Goal: Task Accomplishment & Management: Manage account settings

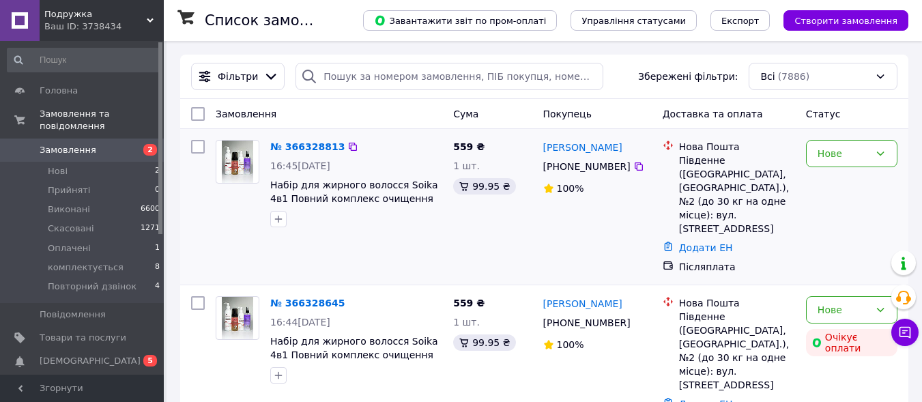
scroll to position [68, 0]
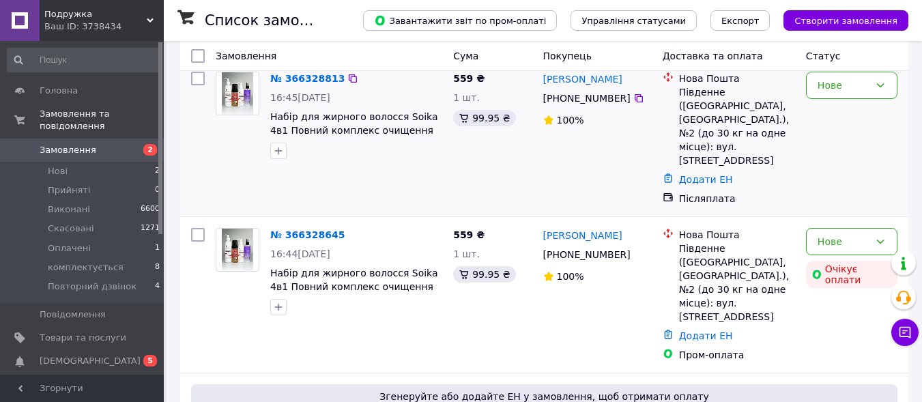
click at [850, 234] on div "Нове" at bounding box center [843, 241] width 52 height 15
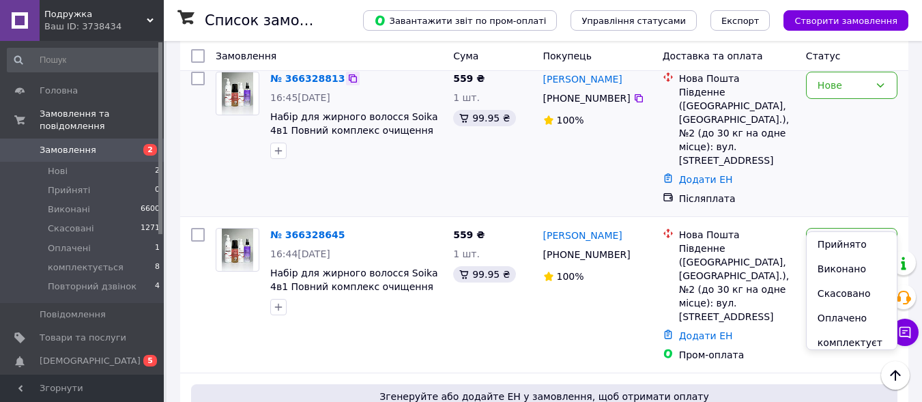
click at [347, 79] on icon at bounding box center [352, 78] width 11 height 11
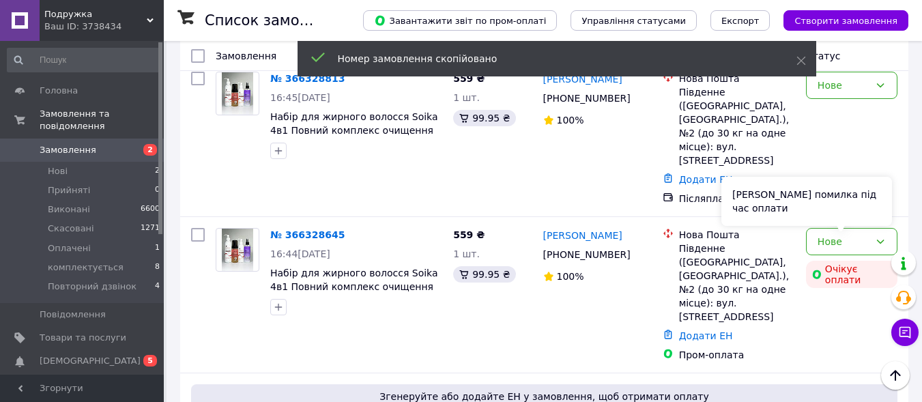
click at [871, 218] on div "Сталася помилка під час оплати" at bounding box center [806, 201] width 171 height 49
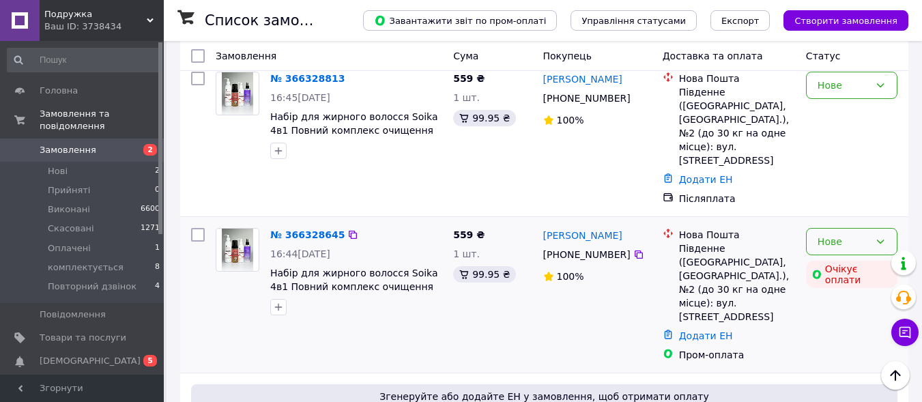
click at [880, 236] on icon at bounding box center [880, 241] width 11 height 11
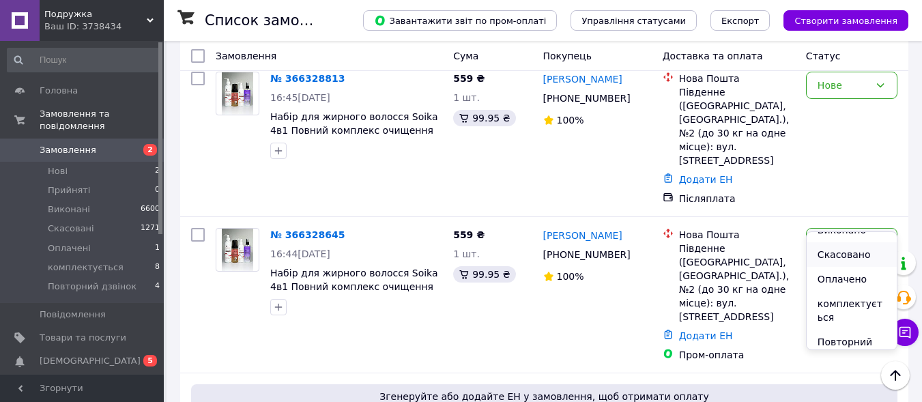
scroll to position [57, 0]
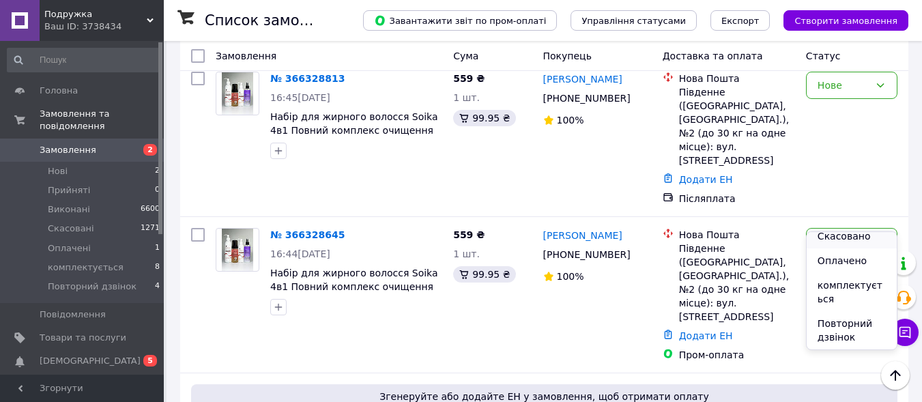
click at [857, 237] on li "Скасовано" at bounding box center [852, 236] width 90 height 25
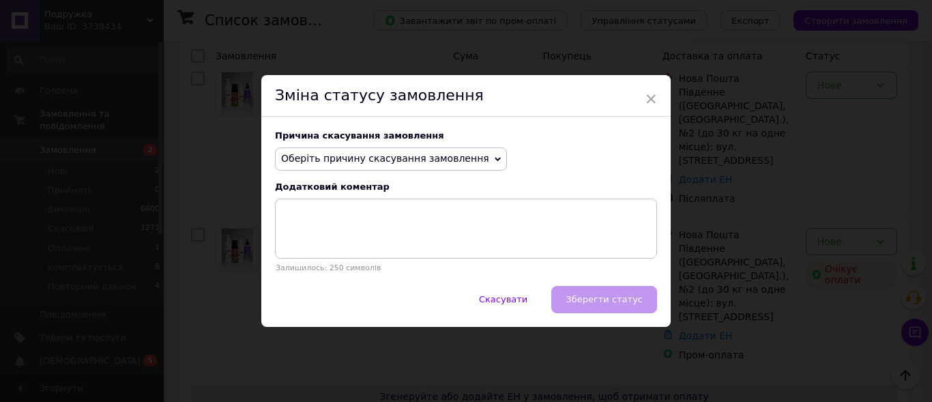
click at [362, 156] on span "Оберіть причину скасування замовлення" at bounding box center [385, 158] width 208 height 11
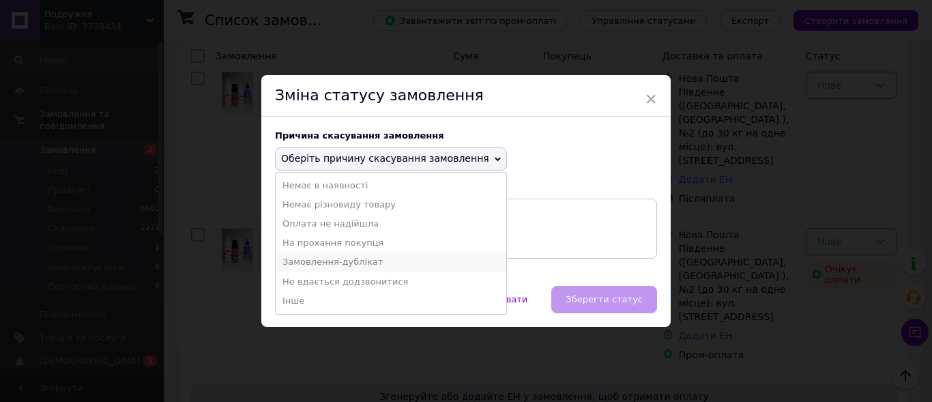
click at [364, 261] on li "Замовлення-дублікат" at bounding box center [391, 261] width 231 height 19
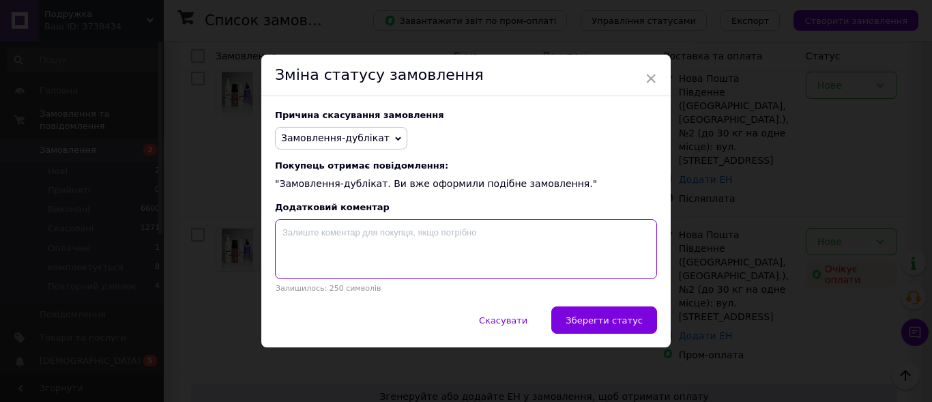
click at [358, 252] on textarea at bounding box center [466, 249] width 382 height 60
paste textarea "366328813"
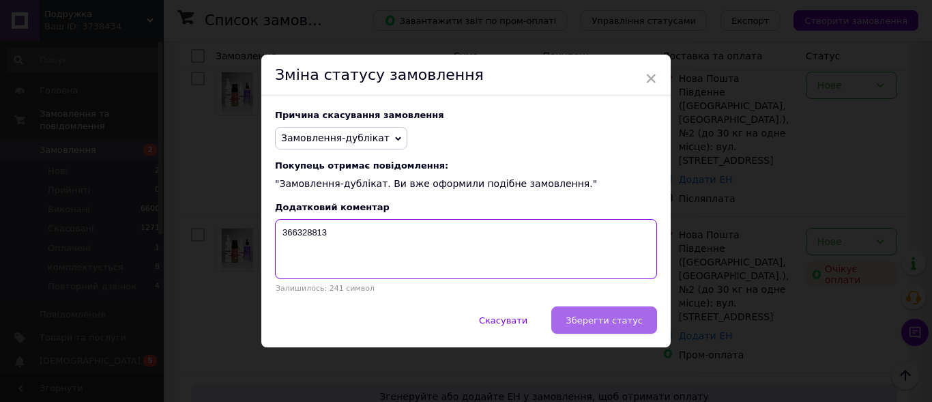
type textarea "366328813"
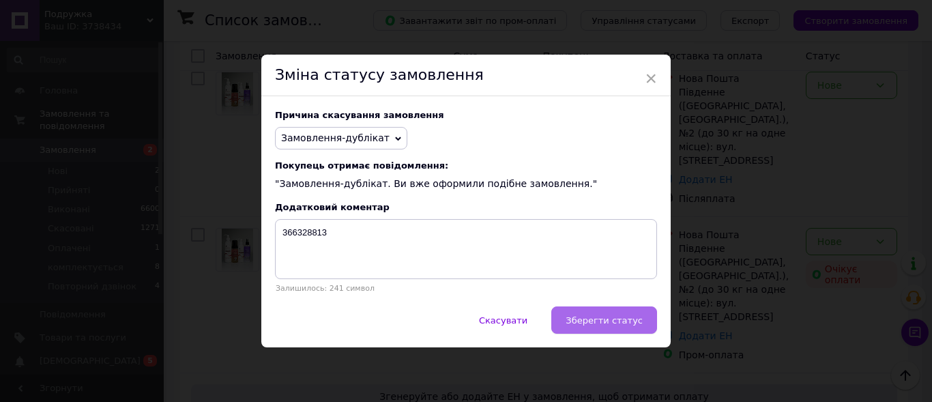
click at [616, 319] on span "Зберегти статус" at bounding box center [604, 320] width 77 height 10
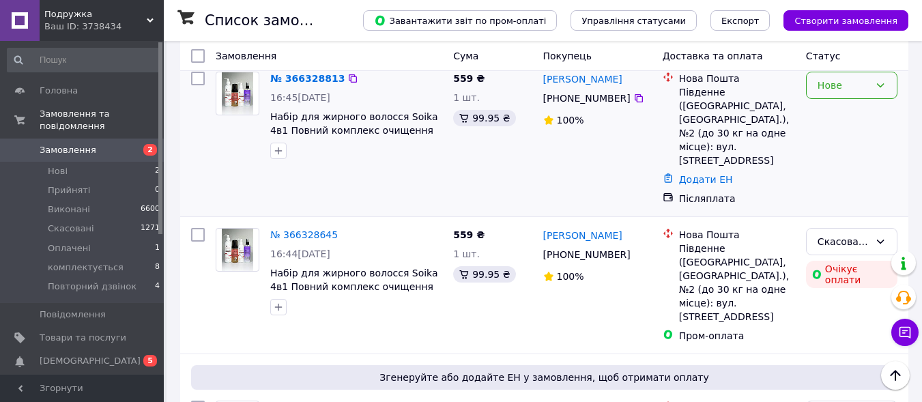
click at [848, 87] on div "Нове" at bounding box center [843, 85] width 52 height 15
click at [852, 119] on li "Прийнято" at bounding box center [852, 115] width 90 height 25
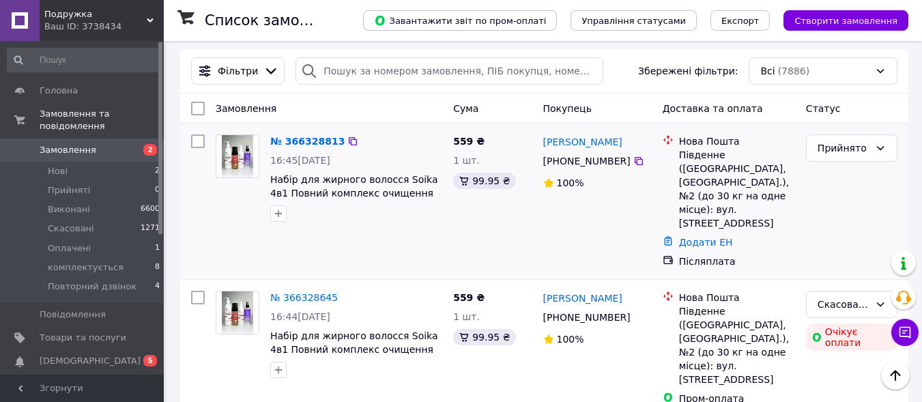
scroll to position [0, 0]
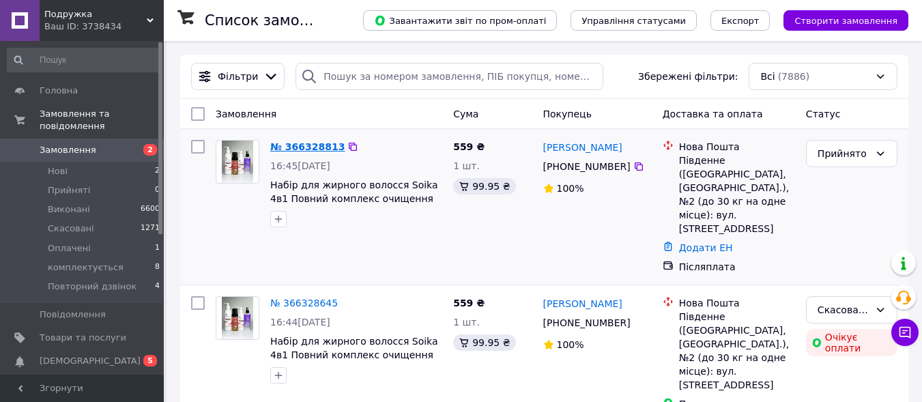
click at [307, 143] on link "№ 366328813" at bounding box center [307, 146] width 74 height 11
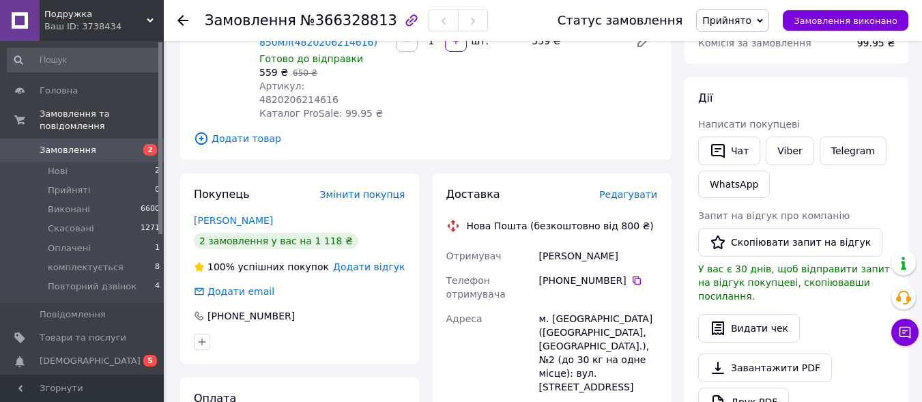
scroll to position [205, 0]
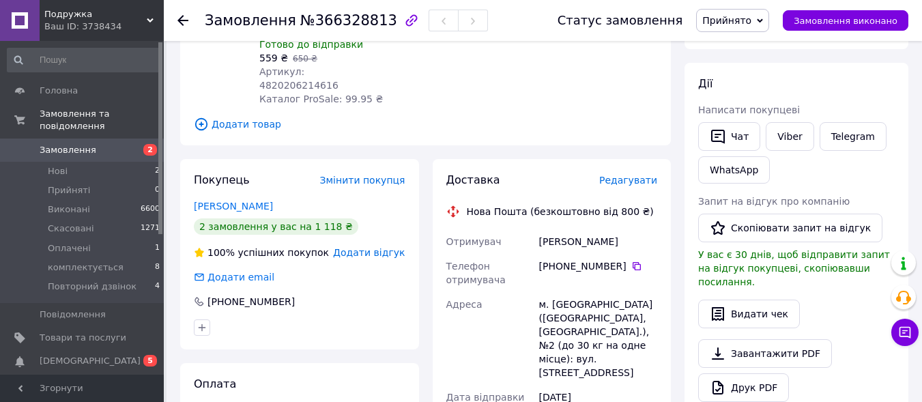
click at [730, 19] on span "Прийнято" at bounding box center [726, 20] width 49 height 11
click at [739, 110] on li "комплектується" at bounding box center [748, 109] width 102 height 20
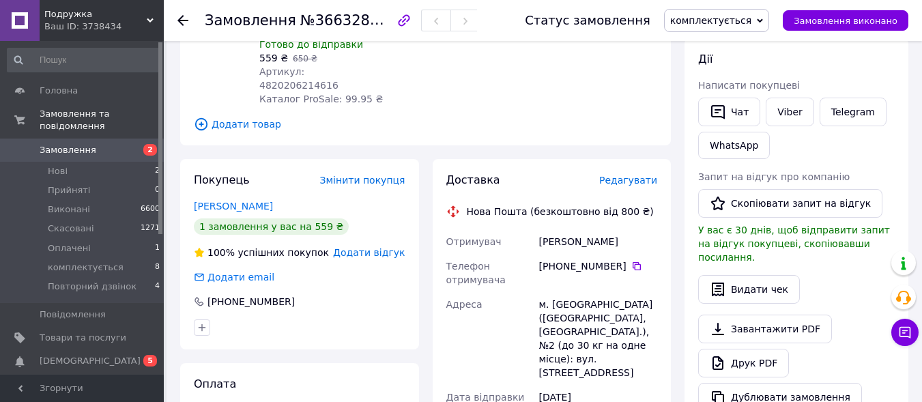
click at [179, 18] on icon at bounding box center [182, 20] width 11 height 11
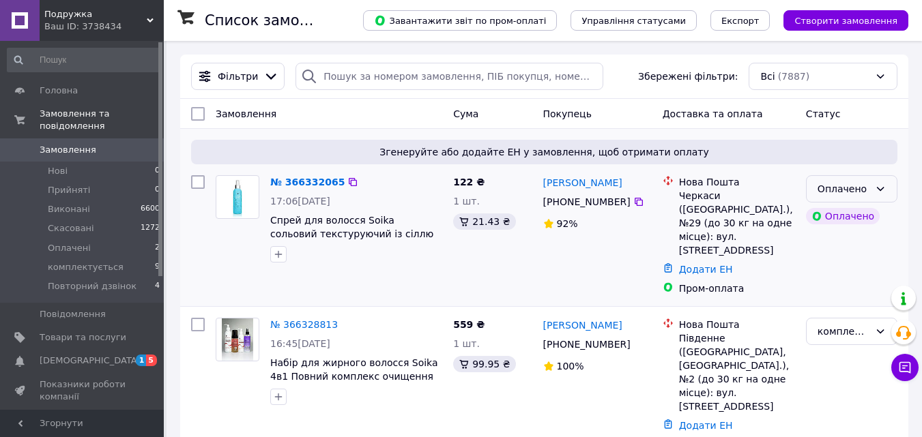
click at [862, 190] on div "Оплачено" at bounding box center [843, 188] width 52 height 15
click at [855, 221] on li "Прийнято" at bounding box center [852, 219] width 90 height 25
click at [314, 179] on link "№ 366332065" at bounding box center [304, 182] width 68 height 11
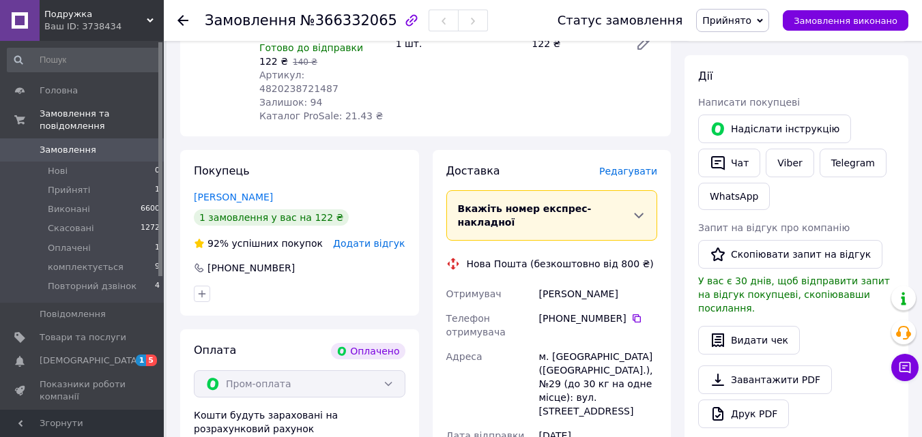
scroll to position [205, 0]
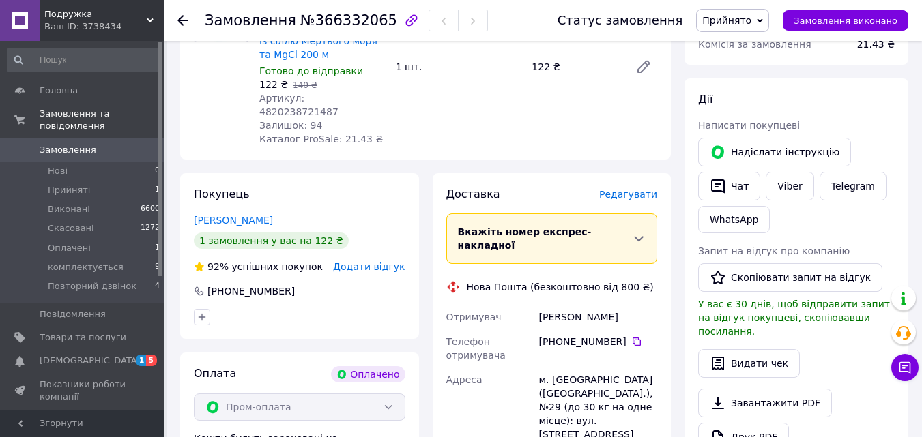
click at [751, 33] on div "Статус замовлення Прийнято Виконано Скасовано Оплачено комплектується Повторний…" at bounding box center [719, 20] width 378 height 41
click at [751, 25] on span "Прийнято" at bounding box center [726, 20] width 49 height 11
click at [772, 111] on li "комплектується" at bounding box center [748, 109] width 102 height 20
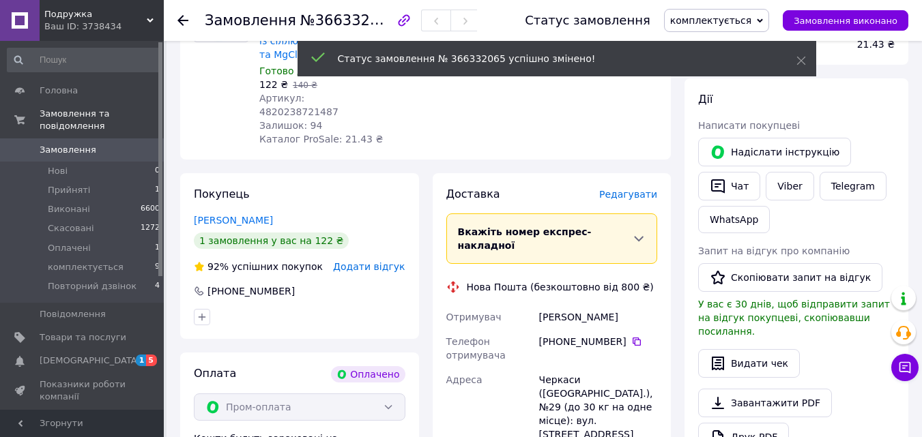
click at [181, 20] on use at bounding box center [182, 20] width 11 height 11
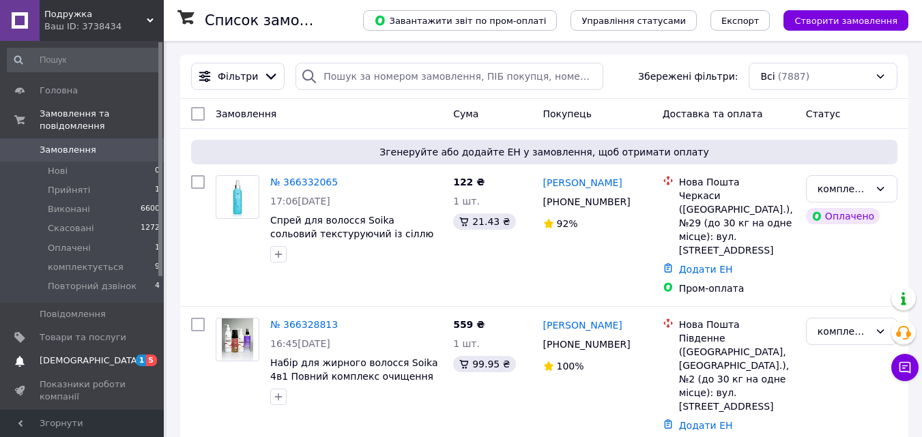
click at [68, 355] on span "[DEMOGRAPHIC_DATA]" at bounding box center [90, 361] width 101 height 12
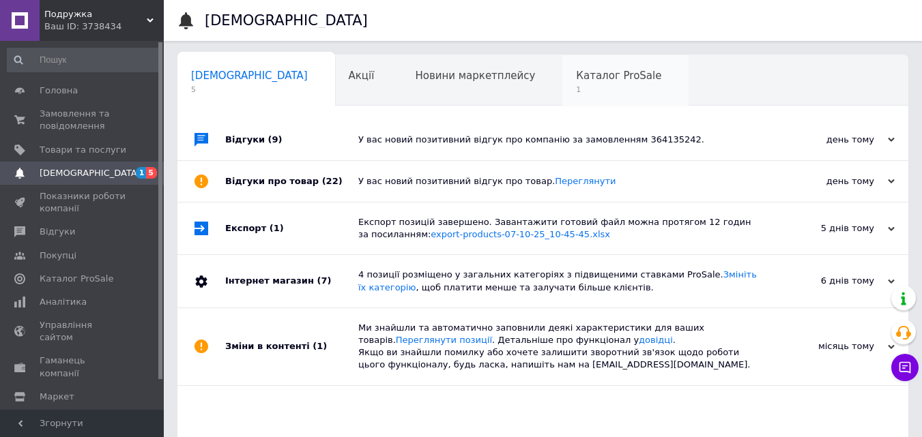
click at [562, 83] on div "Каталог ProSale 1" at bounding box center [625, 81] width 126 height 52
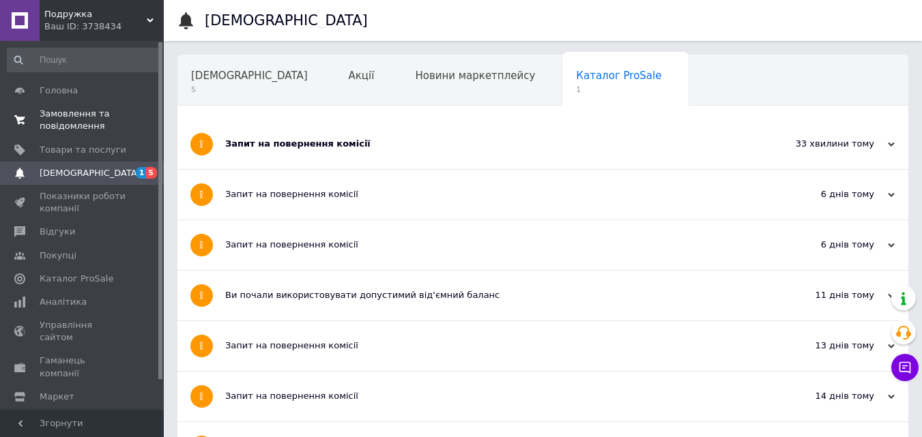
click at [74, 115] on span "Замовлення та повідомлення" at bounding box center [83, 120] width 87 height 25
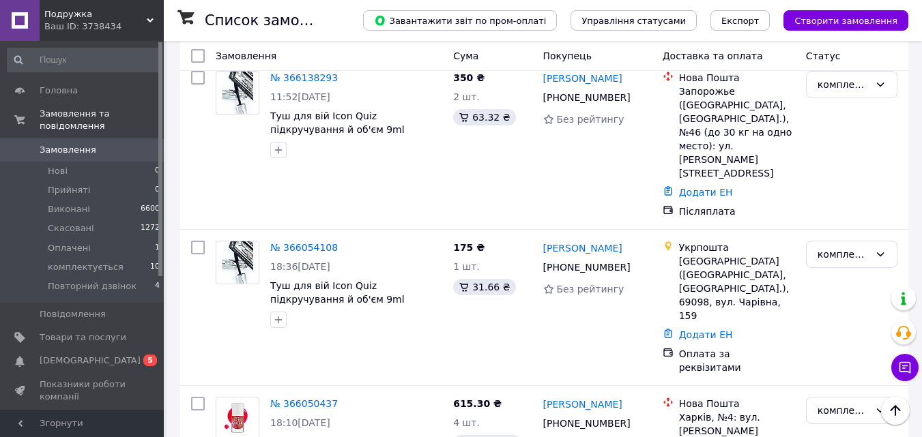
scroll to position [1228, 0]
